Goal: Task Accomplishment & Management: Use online tool/utility

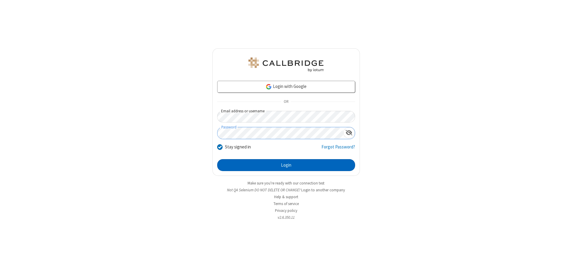
click at [286, 165] on button "Login" at bounding box center [286, 165] width 138 height 12
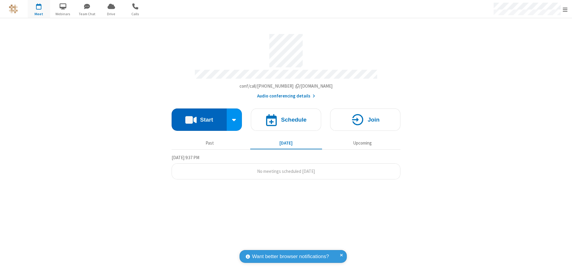
click at [199, 117] on button "Start" at bounding box center [199, 119] width 55 height 22
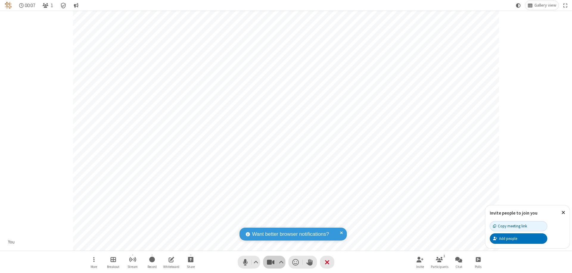
click at [271, 262] on span "Stop video (⌘+Shift+V)" at bounding box center [270, 262] width 9 height 9
click at [271, 262] on span "Start video (⌘+Shift+V)" at bounding box center [270, 262] width 9 height 9
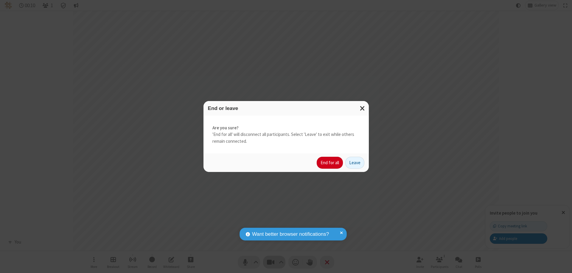
click at [330, 163] on button "End for all" at bounding box center [330, 163] width 26 height 12
